Goal: Task Accomplishment & Management: Use online tool/utility

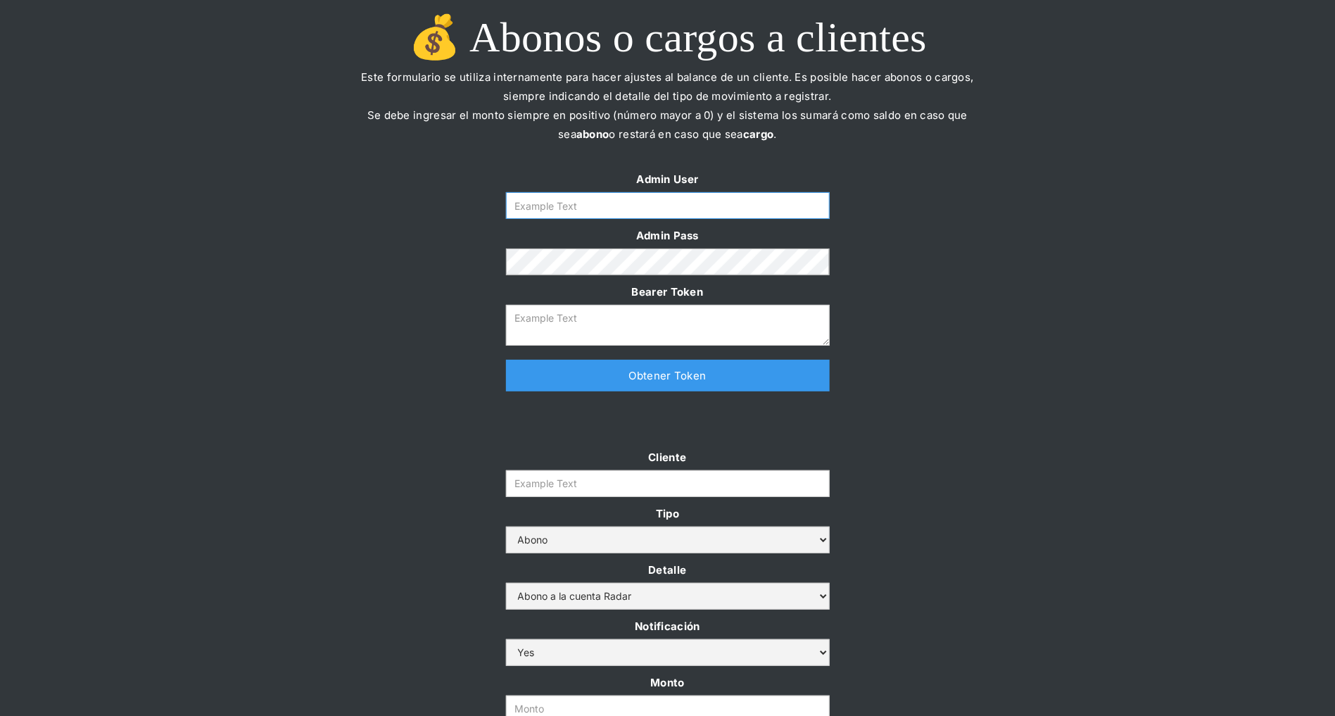
click at [676, 208] on input "Form" at bounding box center [668, 205] width 324 height 27
type input "[PERSON_NAME][EMAIL_ADDRESS][DOMAIN_NAME]"
click at [632, 378] on link "Obtener Token" at bounding box center [668, 376] width 324 height 32
type textarea "[SECURITY_DATA]"
click at [543, 491] on input "Cliente" at bounding box center [668, 483] width 324 height 27
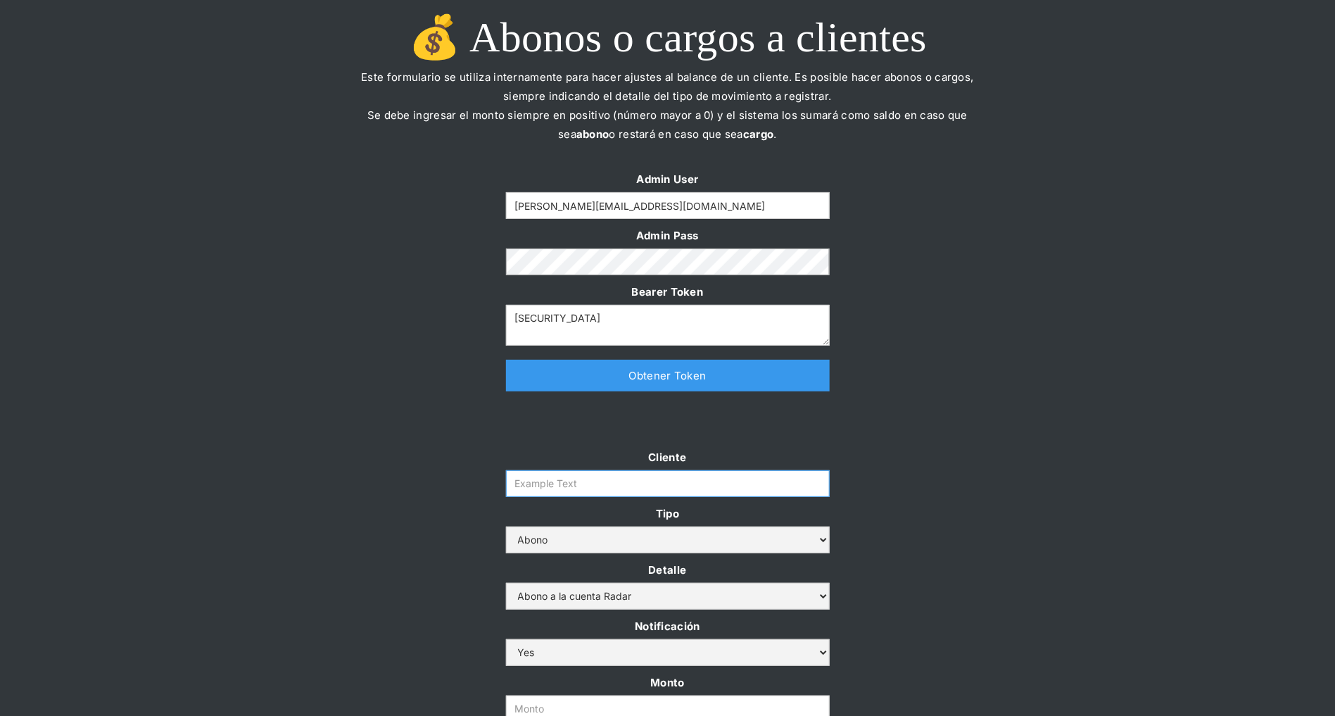
paste input "prontopaga"
type input "prontopaga"
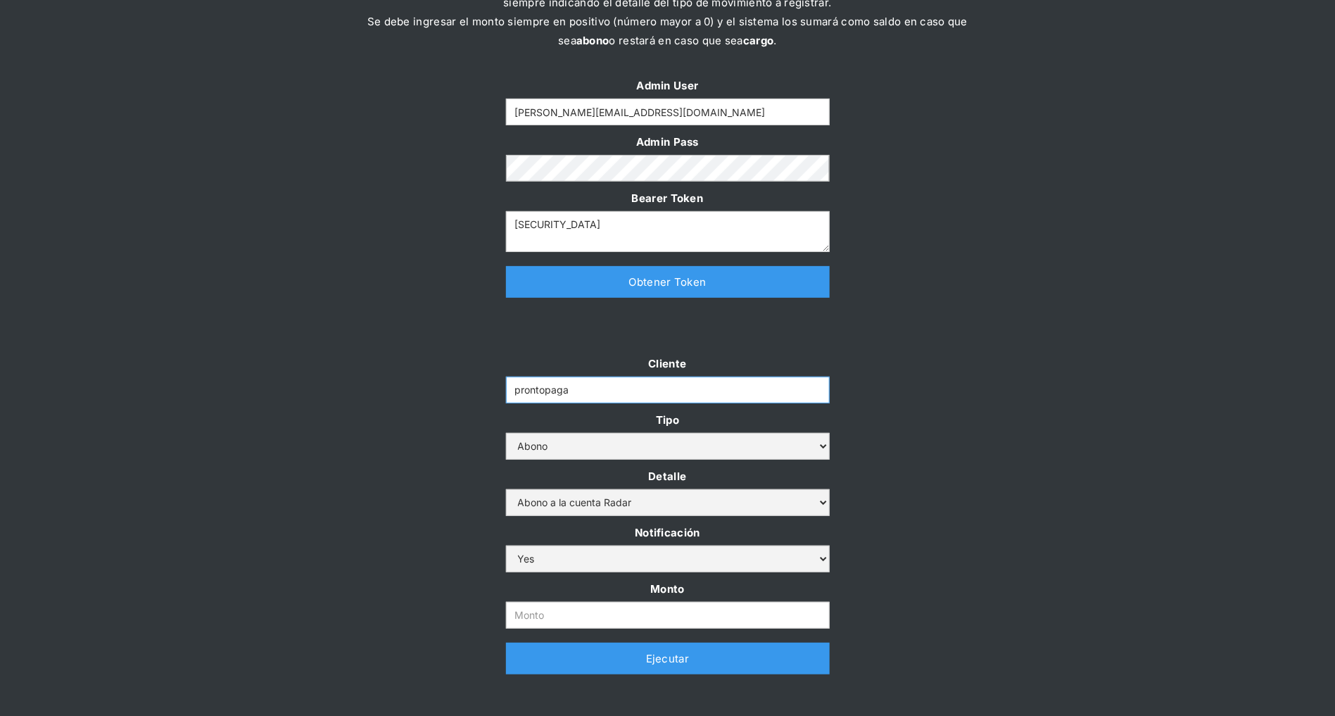
scroll to position [206, 0]
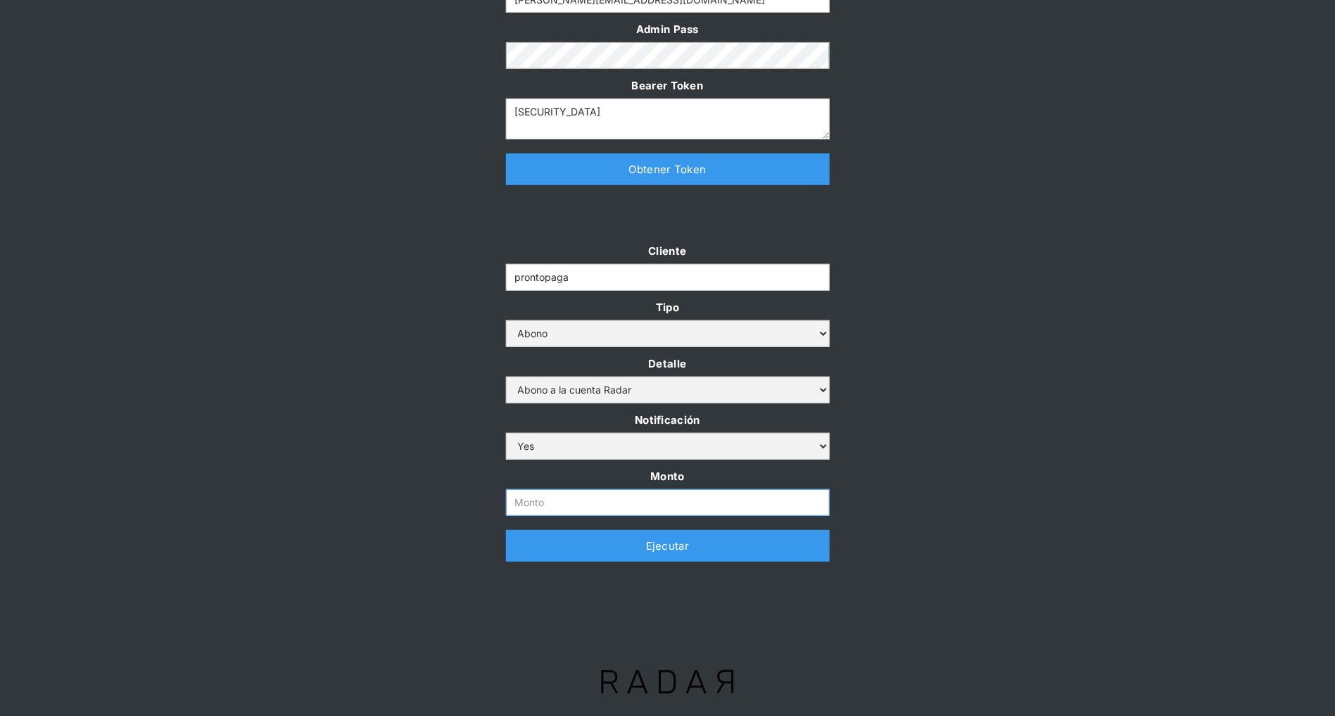
click at [616, 491] on input "Monto" at bounding box center [668, 502] width 324 height 27
paste input "$2,500,000,000"
type input "2.500.000.000"
click at [326, 418] on div "Cliente prontopaga Tipo Abono Cargo Detalle Abono a la cuenta Radar Devolución …" at bounding box center [667, 408] width 1335 height 334
click at [543, 550] on link "Ejecutar" at bounding box center [668, 546] width 324 height 32
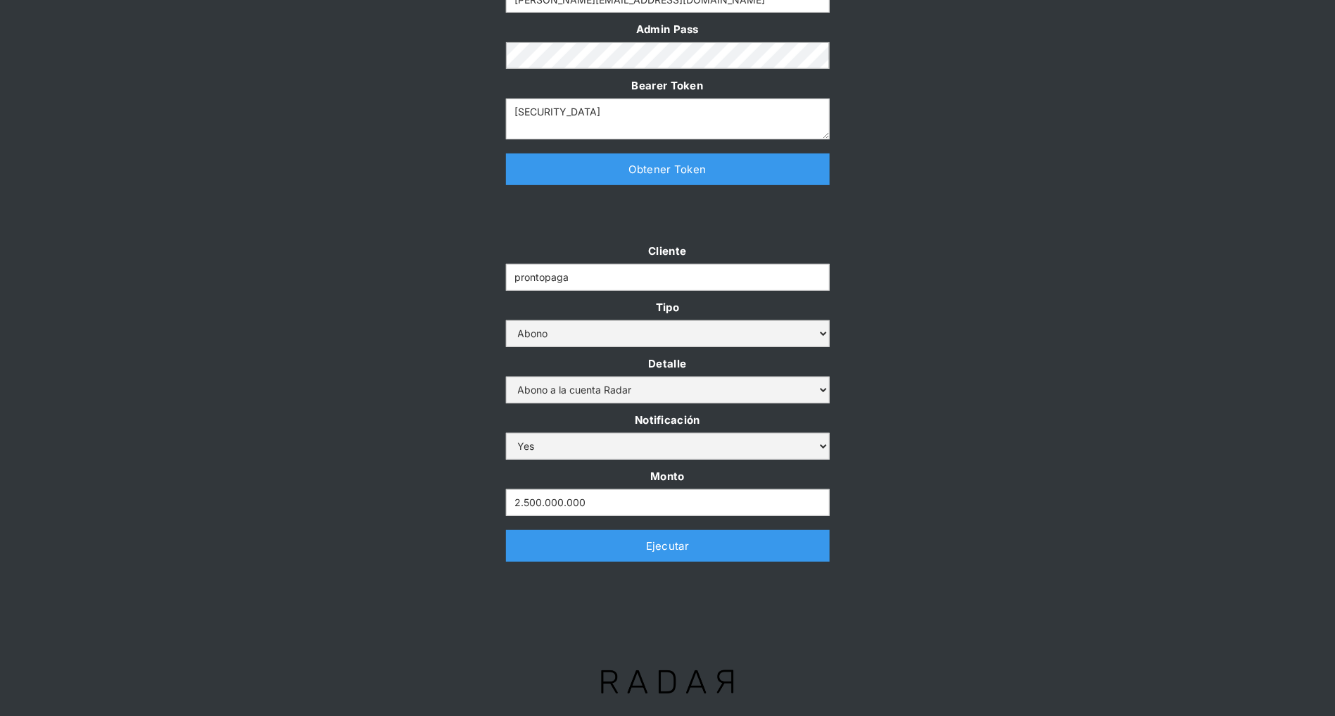
scroll to position [0, 0]
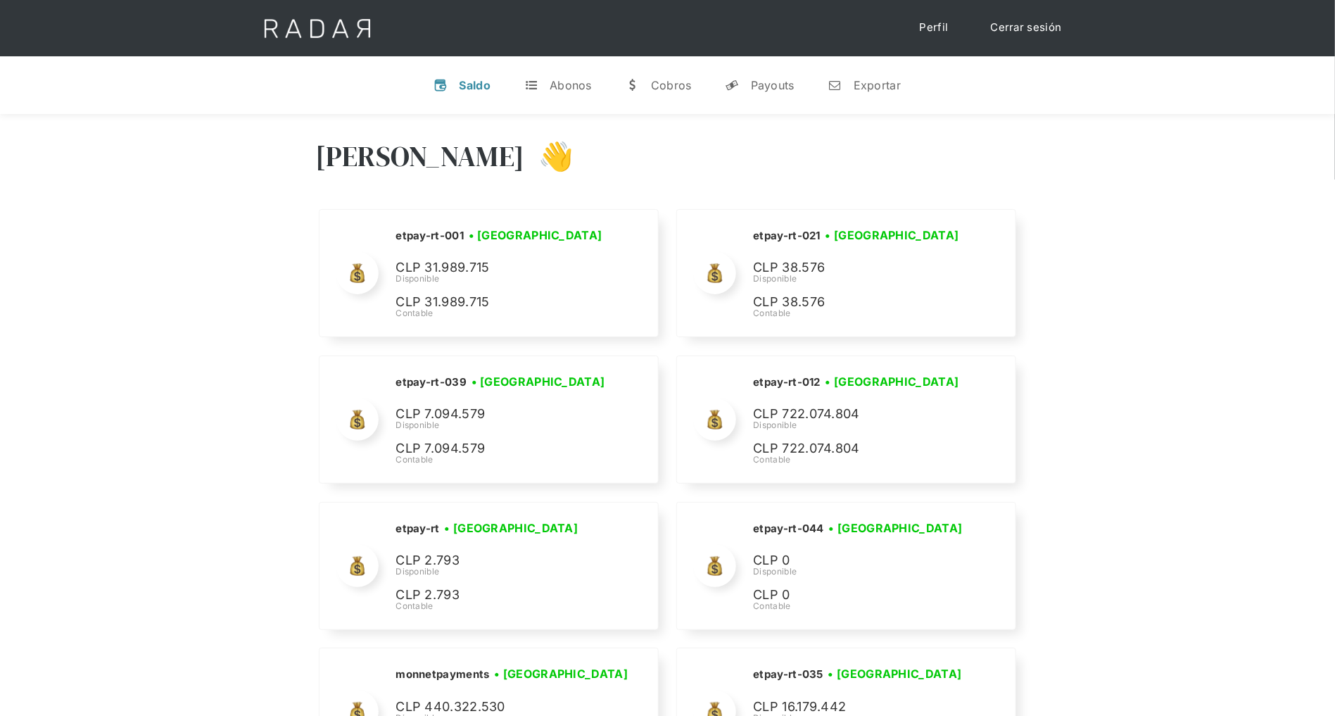
scroll to position [7028, 0]
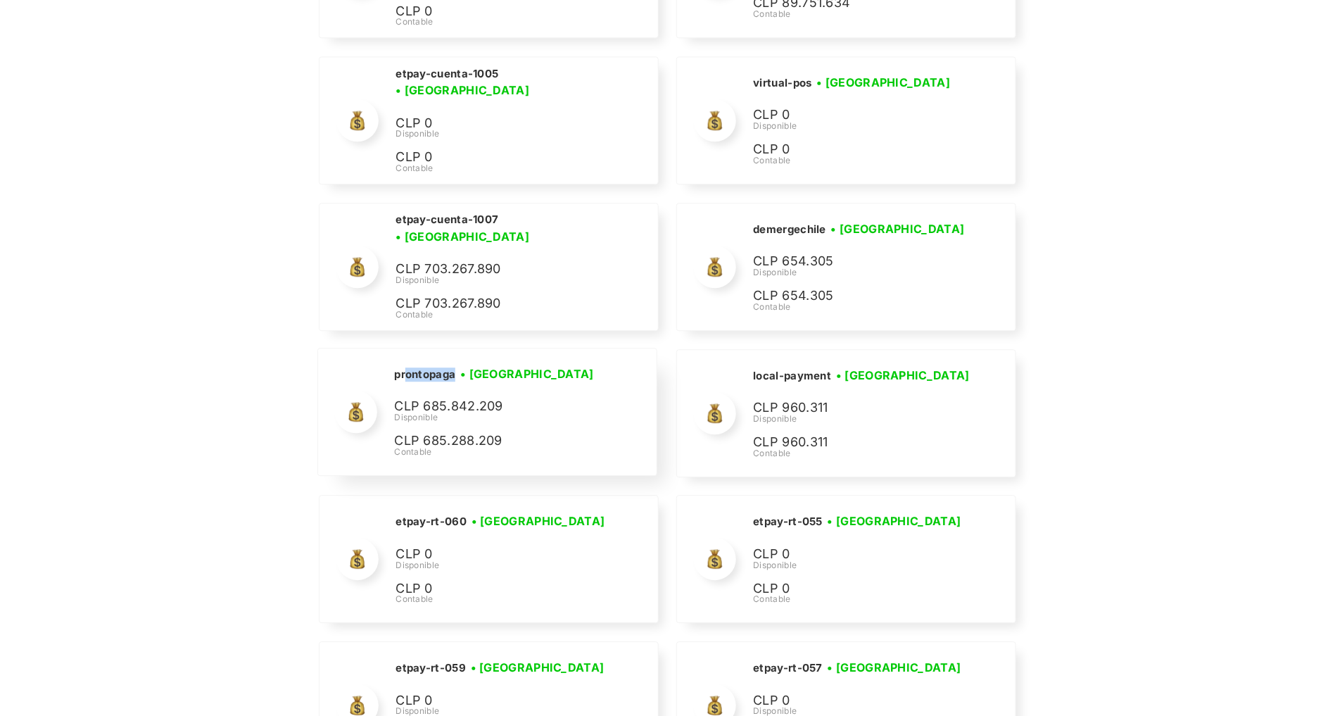
drag, startPoint x: 455, startPoint y: 357, endPoint x: 405, endPoint y: 357, distance: 49.3
click at [405, 367] on h2 "prontopaga" at bounding box center [424, 374] width 61 height 14
drag, startPoint x: 394, startPoint y: 357, endPoint x: 444, endPoint y: 355, distance: 50.0
click at [450, 367] on h2 "prontopaga" at bounding box center [424, 374] width 61 height 14
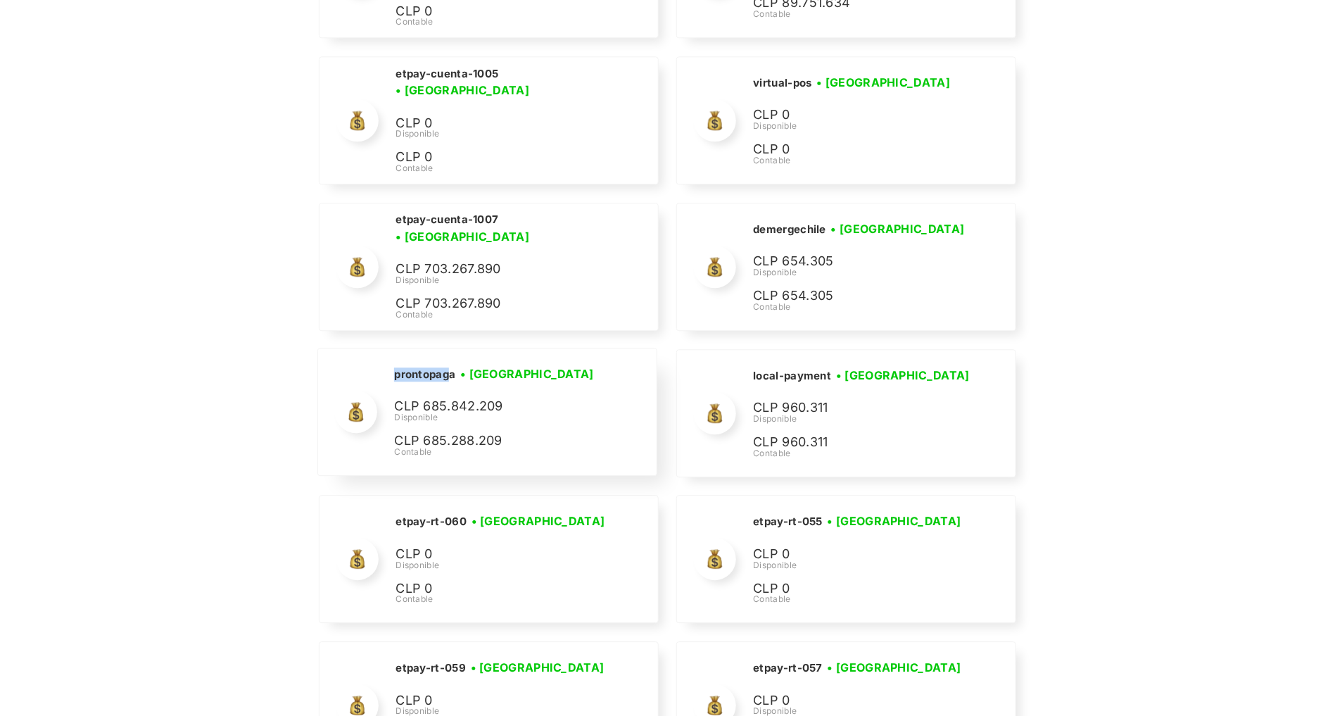
copy h2 "prontopag"
click at [456, 365] on div "prontopaga • Conectada • Desconectada" at bounding box center [499, 374] width 211 height 18
drag, startPoint x: 458, startPoint y: 357, endPoint x: 387, endPoint y: 352, distance: 70.6
click at [389, 355] on div "prontopaga • Conectada • Desconectada CLP 685.842.209 Disponible CLP 685.288.20…" at bounding box center [487, 411] width 338 height 127
copy h2 "prontopaga"
